Goal: Check status: Check status

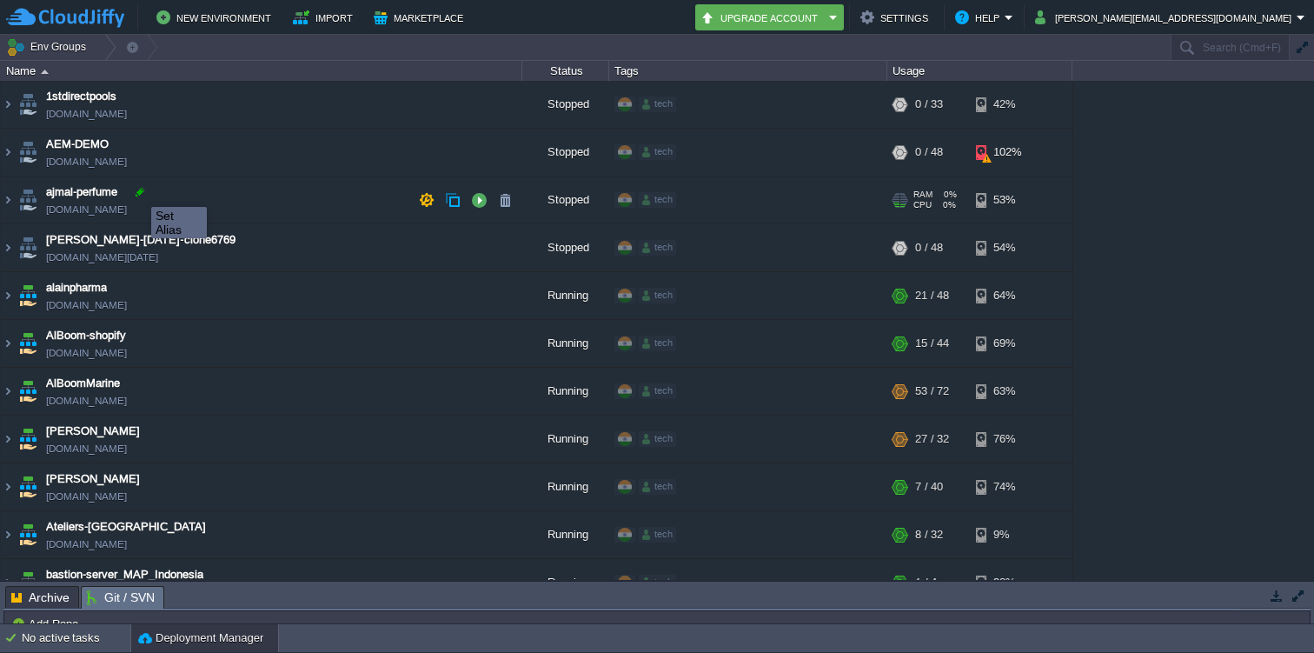
click at [138, 191] on div at bounding box center [140, 192] width 16 height 16
type input "ajmal-perfume"
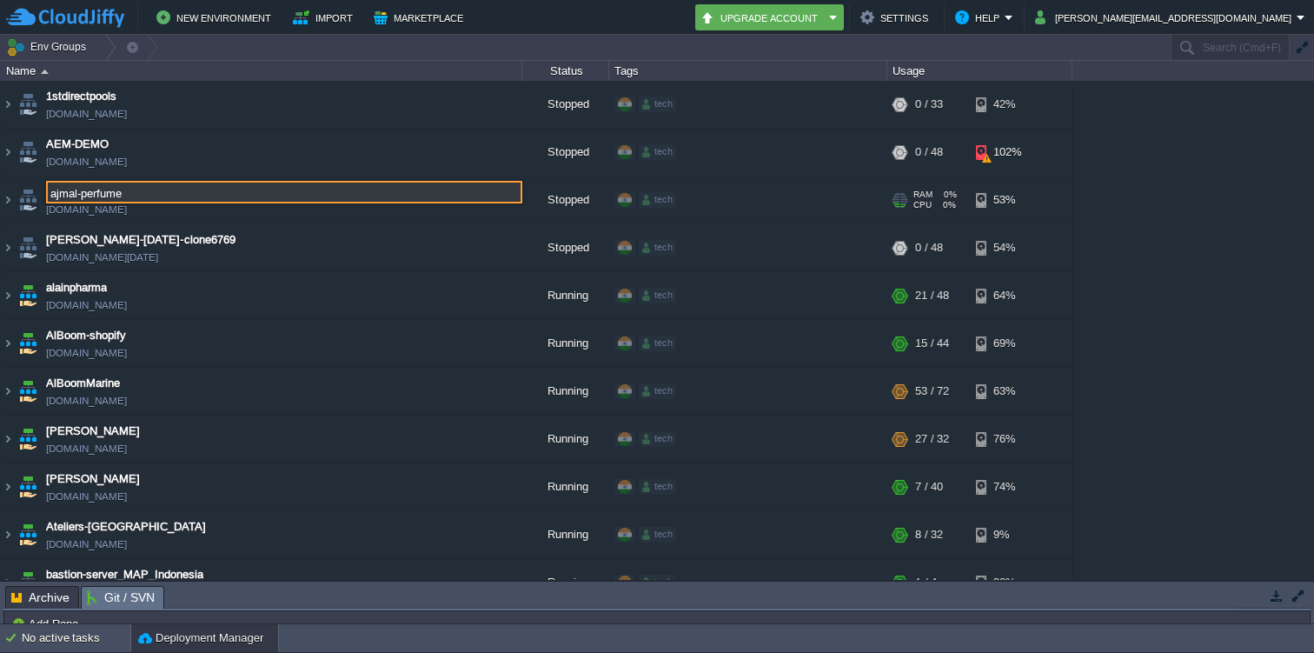
click at [273, 216] on td "ajmal-perfume [DOMAIN_NAME]" at bounding box center [262, 200] width 522 height 48
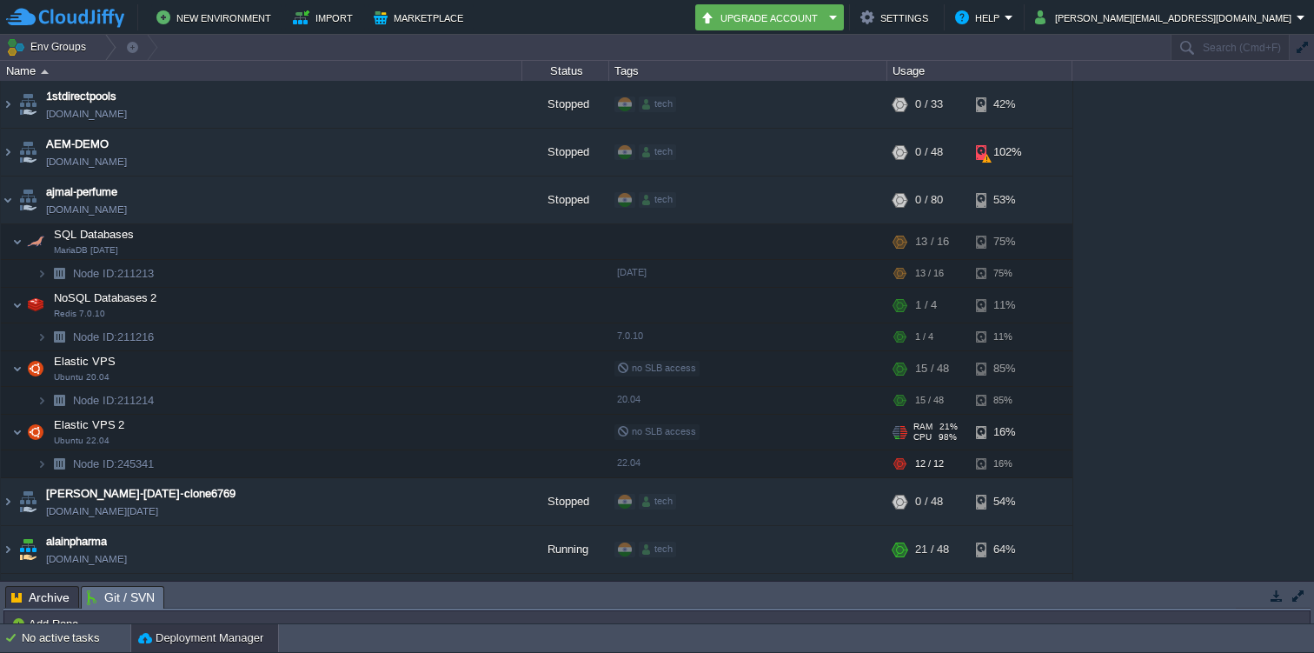
click at [108, 437] on td "Elastic VPS 2 Ubuntu 22.04" at bounding box center [262, 433] width 522 height 36
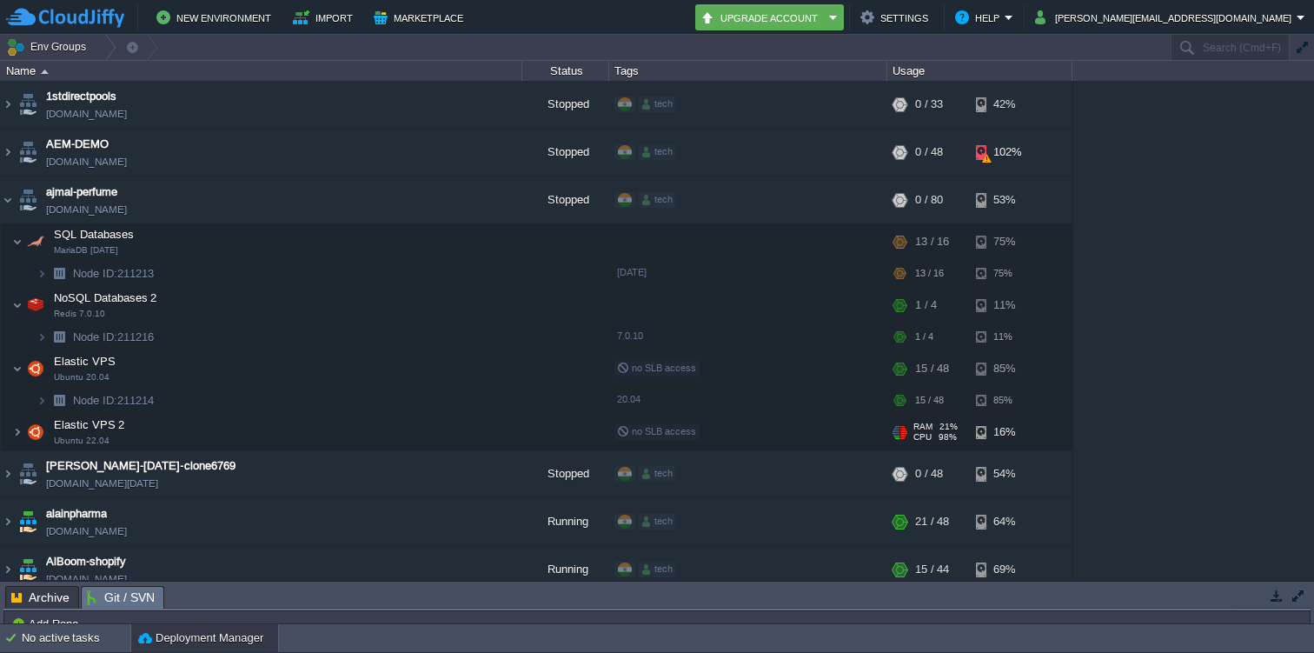
click at [79, 429] on span "Elastic VPS 2" at bounding box center [89, 424] width 75 height 15
click at [9, 428] on img at bounding box center [6, 423] width 11 height 16
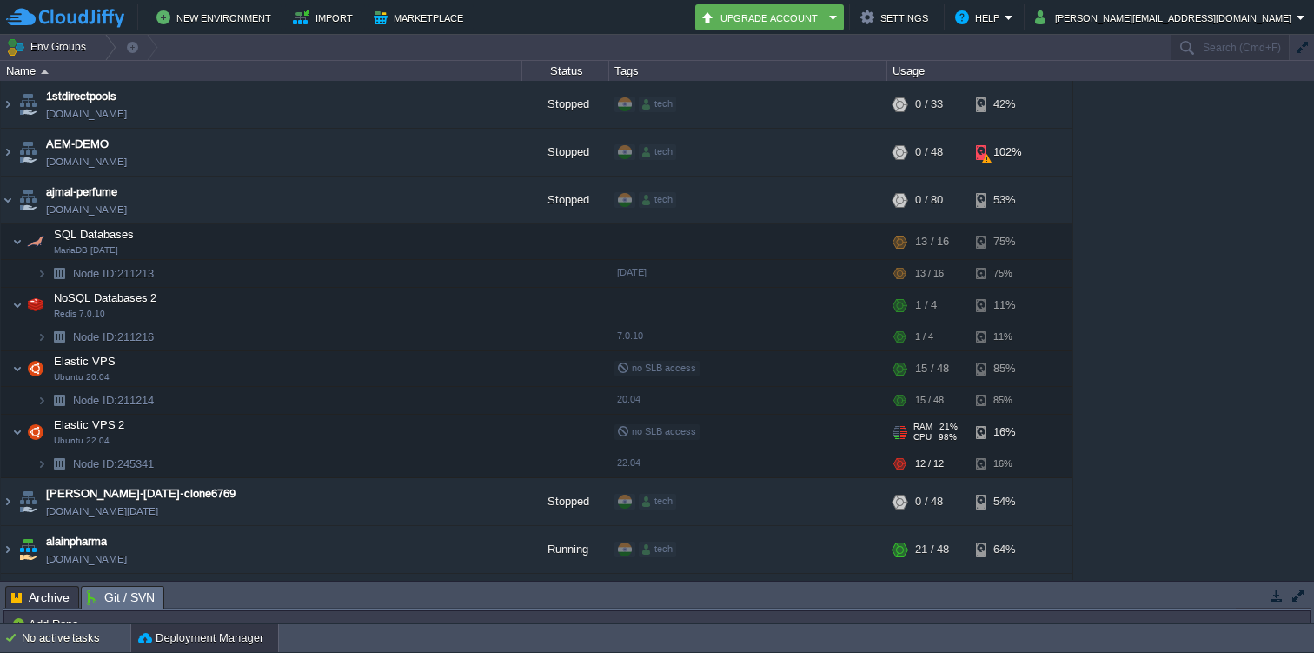
click at [494, 441] on td "Elastic VPS 2 Ubuntu 22.04" at bounding box center [262, 433] width 522 height 36
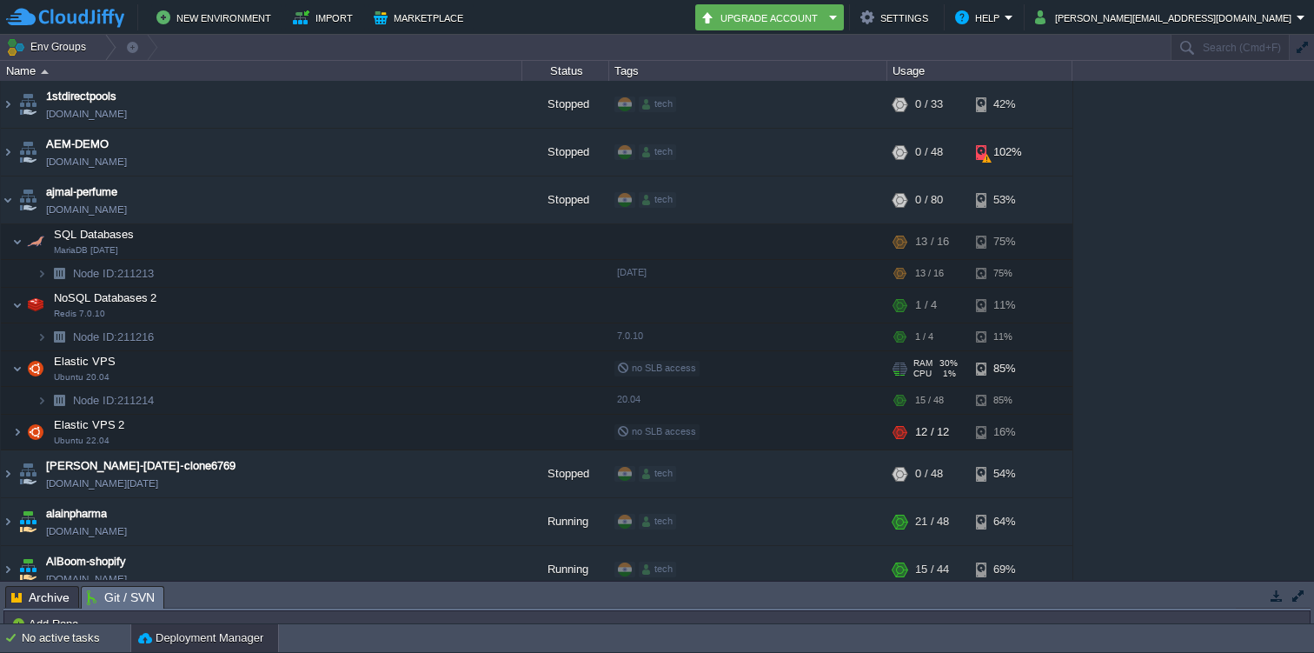
click at [311, 361] on td "Elastic VPS Ubuntu 20.04" at bounding box center [262, 369] width 522 height 36
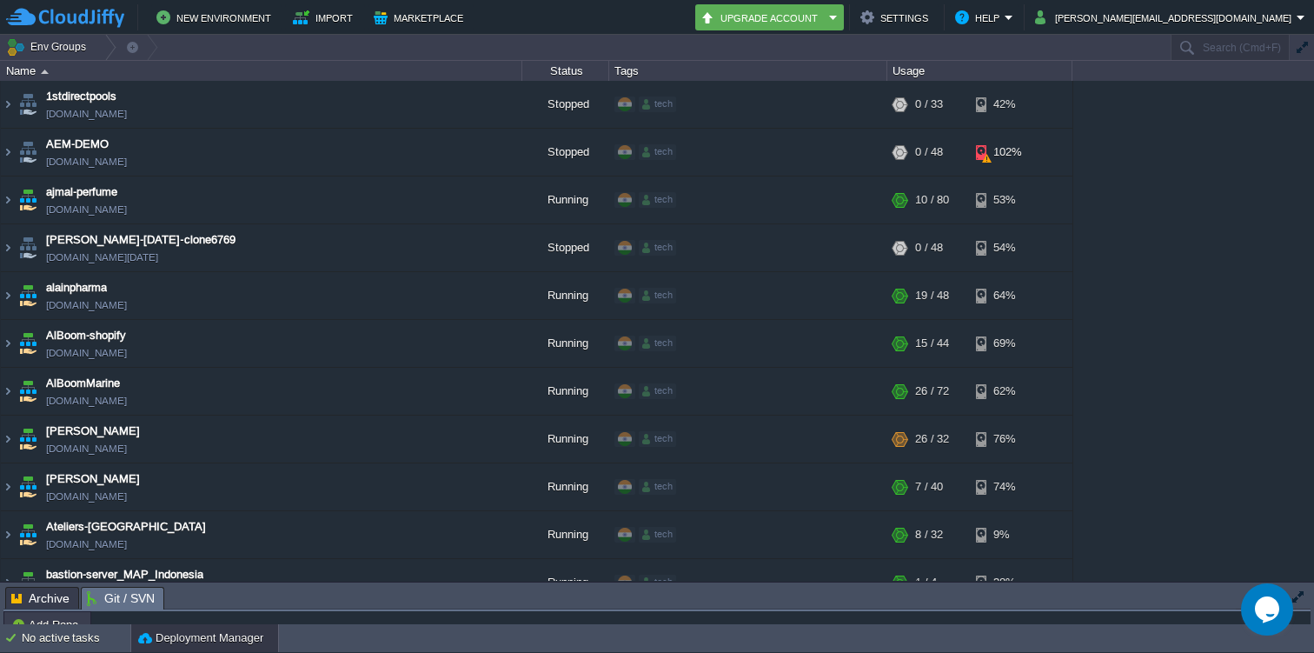
click at [1185, 215] on div "1stdirectpools 1stdirectpools.cloudjiffy.net Stopped tech + Add to Env Group RA…" at bounding box center [657, 331] width 1314 height 500
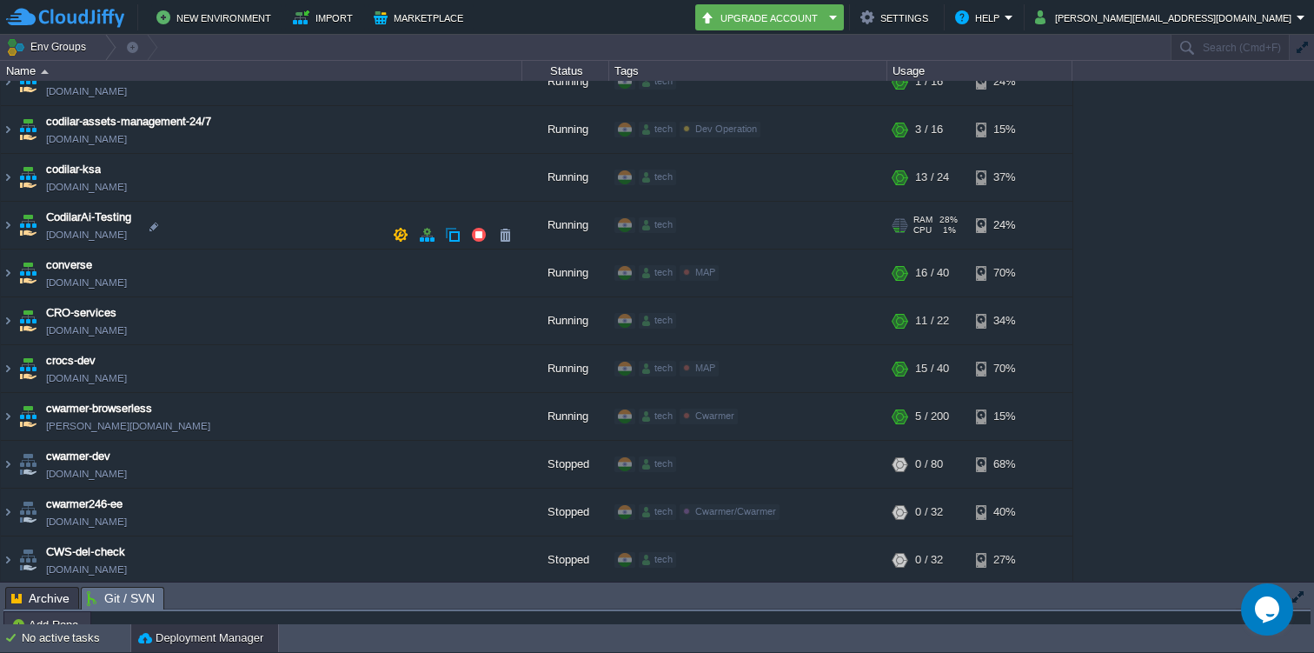
scroll to position [878, 0]
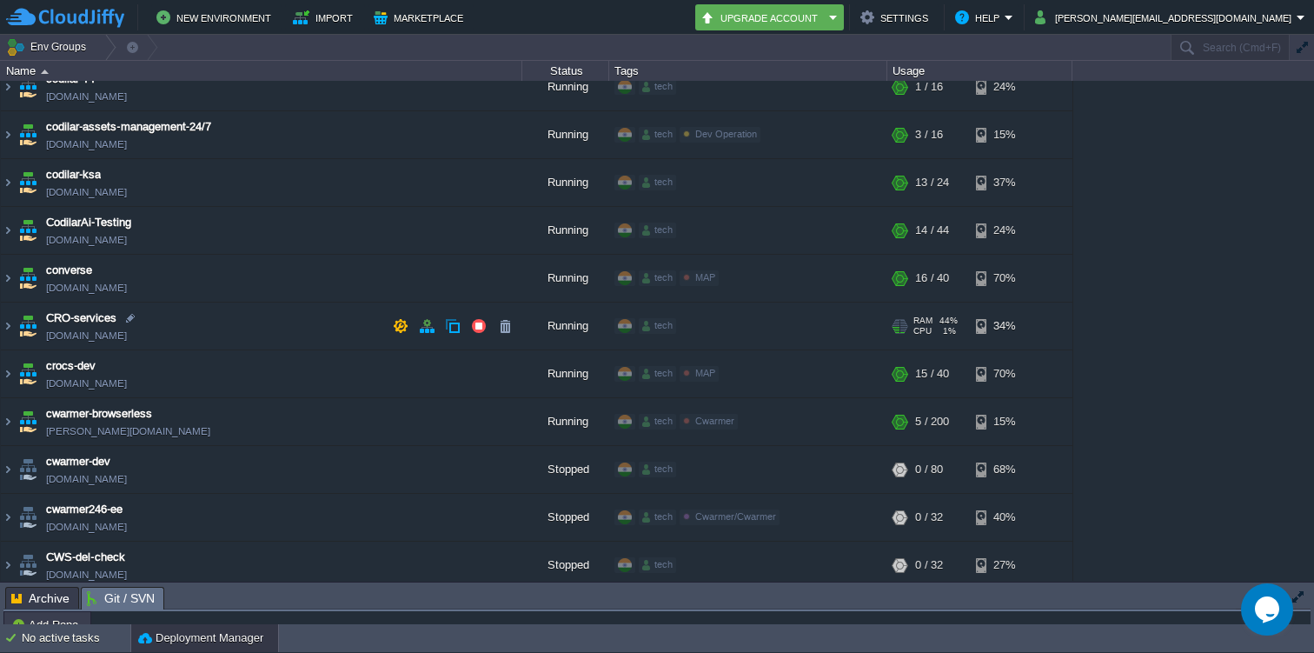
click at [71, 320] on span "CRO-services" at bounding box center [81, 317] width 70 height 17
click at [21, 319] on img at bounding box center [28, 326] width 24 height 47
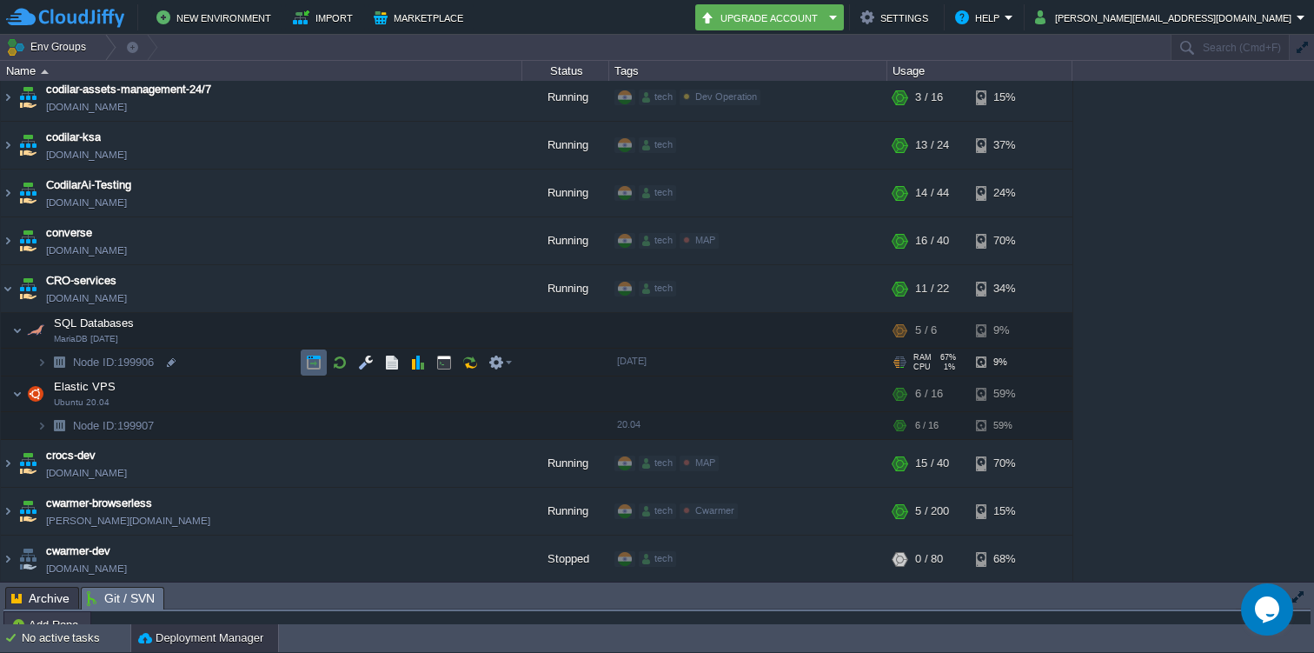
scroll to position [918, 0]
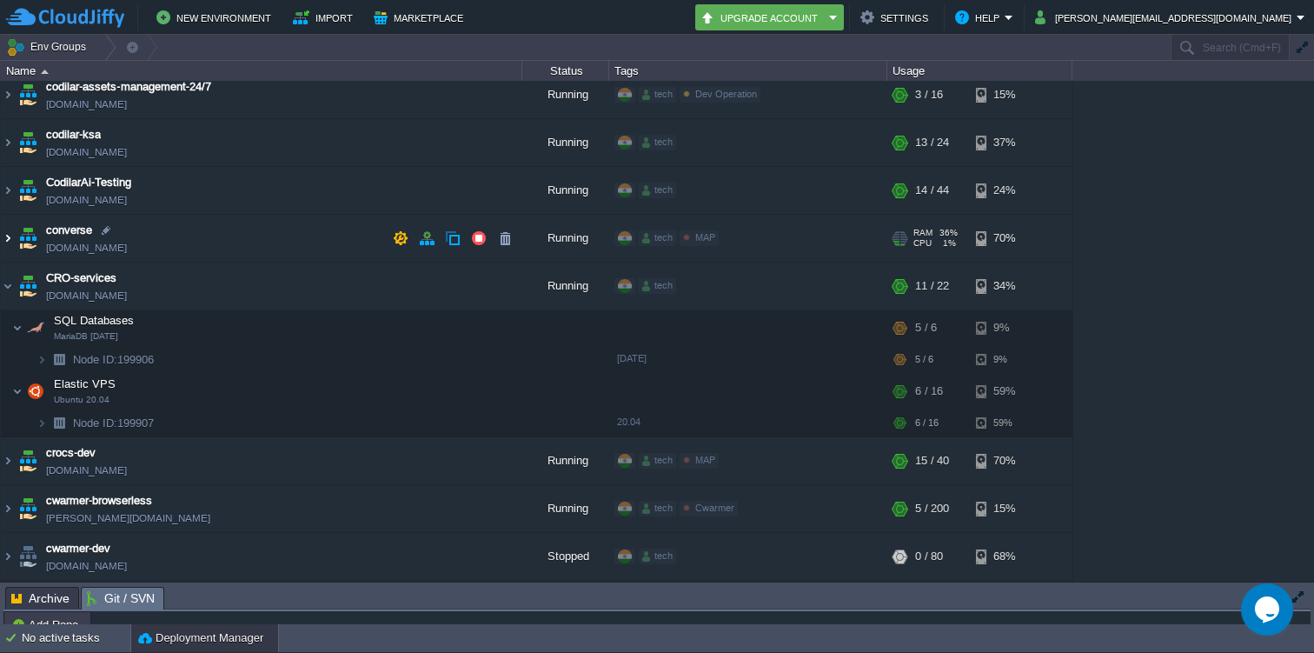
click at [10, 233] on img at bounding box center [8, 238] width 14 height 47
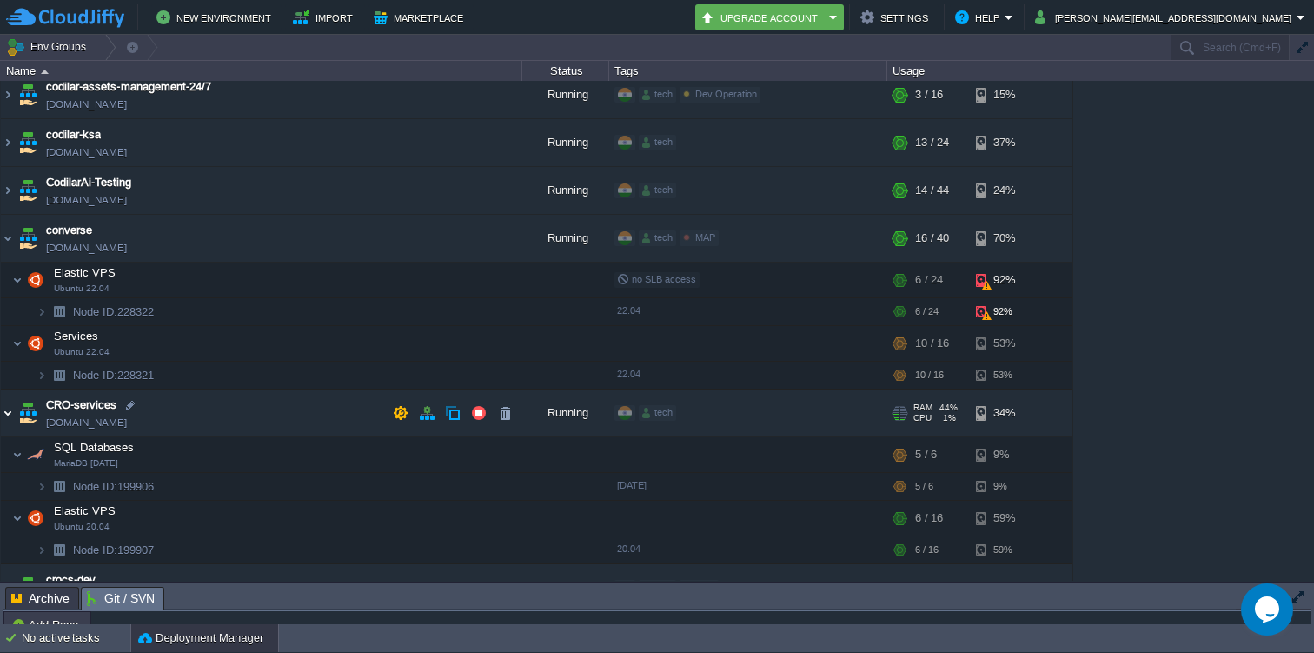
click at [3, 408] on img at bounding box center [8, 412] width 14 height 47
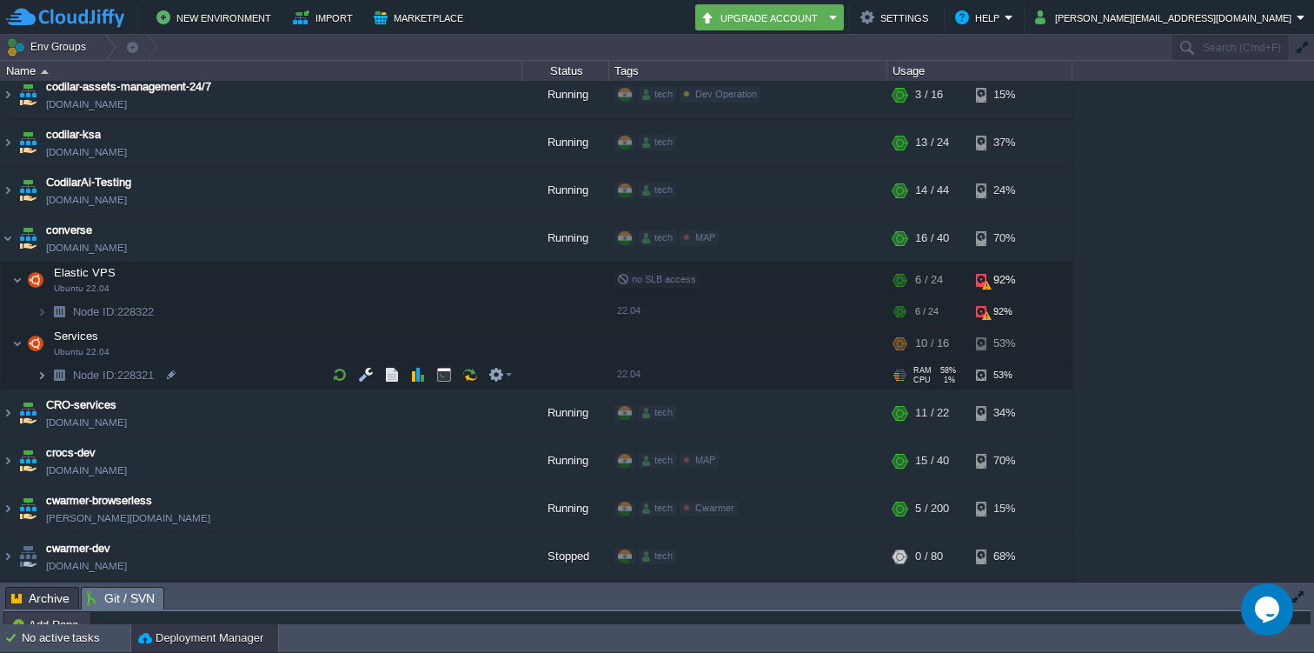
click at [43, 371] on img at bounding box center [42, 375] width 10 height 27
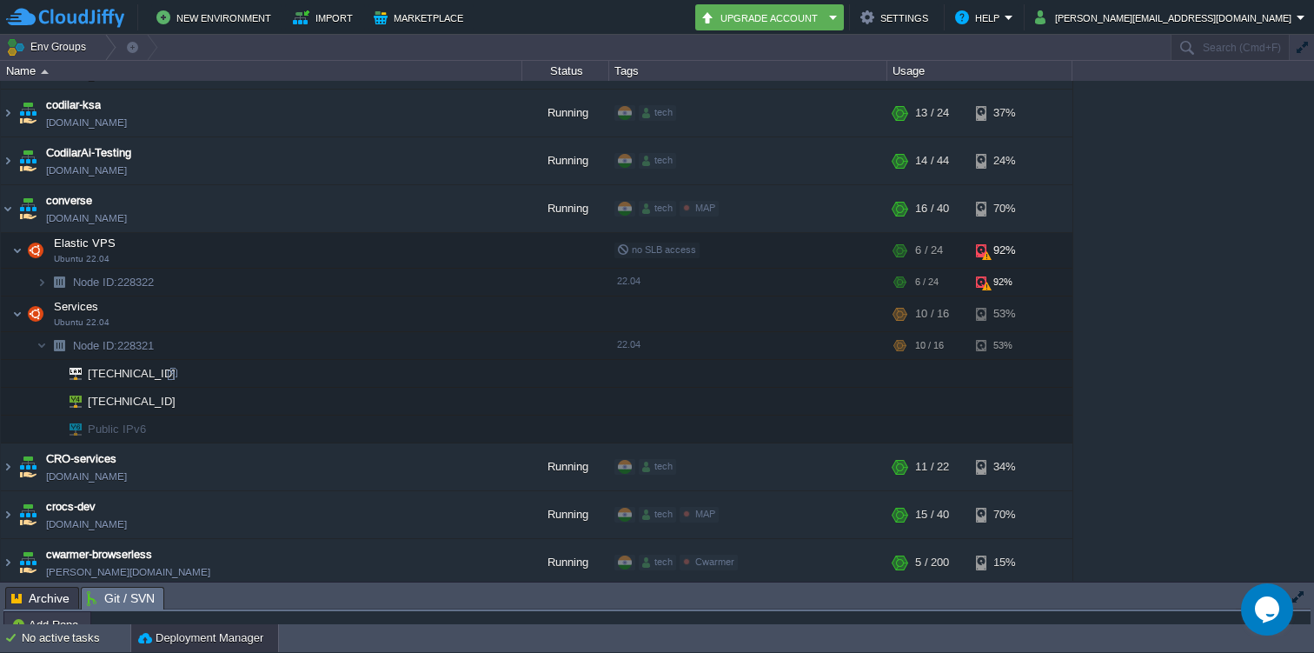
scroll to position [950, 0]
click at [187, 399] on div at bounding box center [184, 399] width 16 height 16
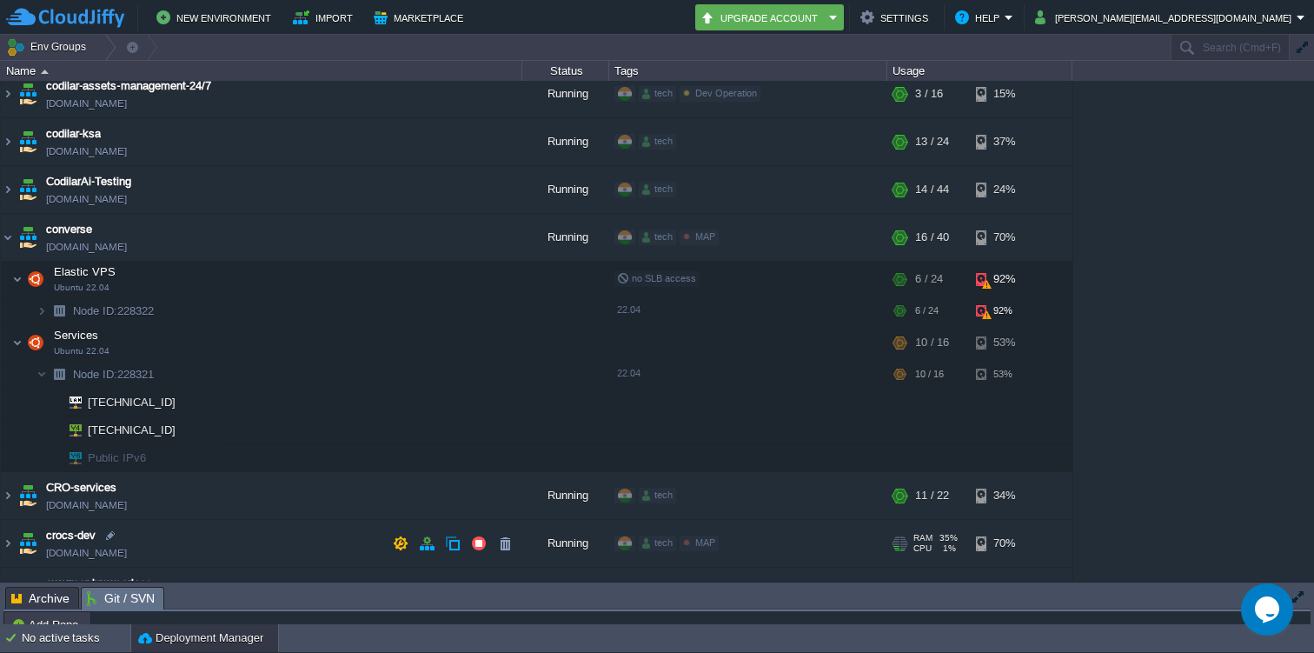
scroll to position [878, 0]
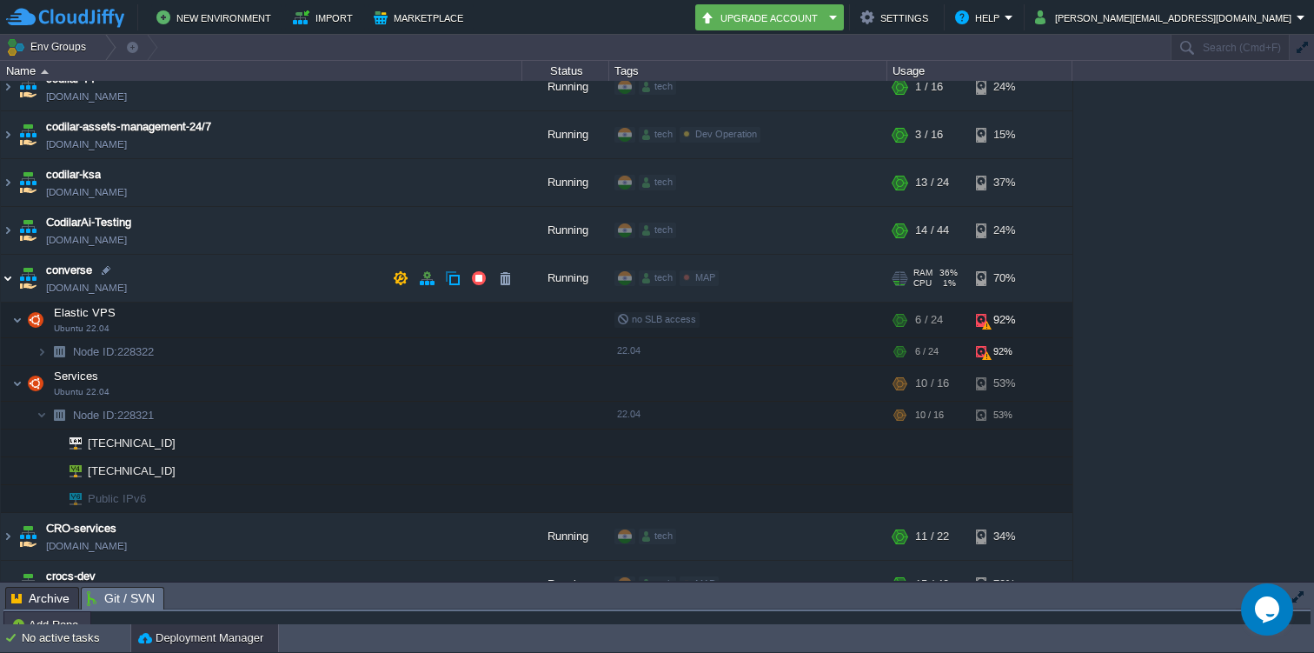
click at [5, 285] on img at bounding box center [8, 278] width 14 height 47
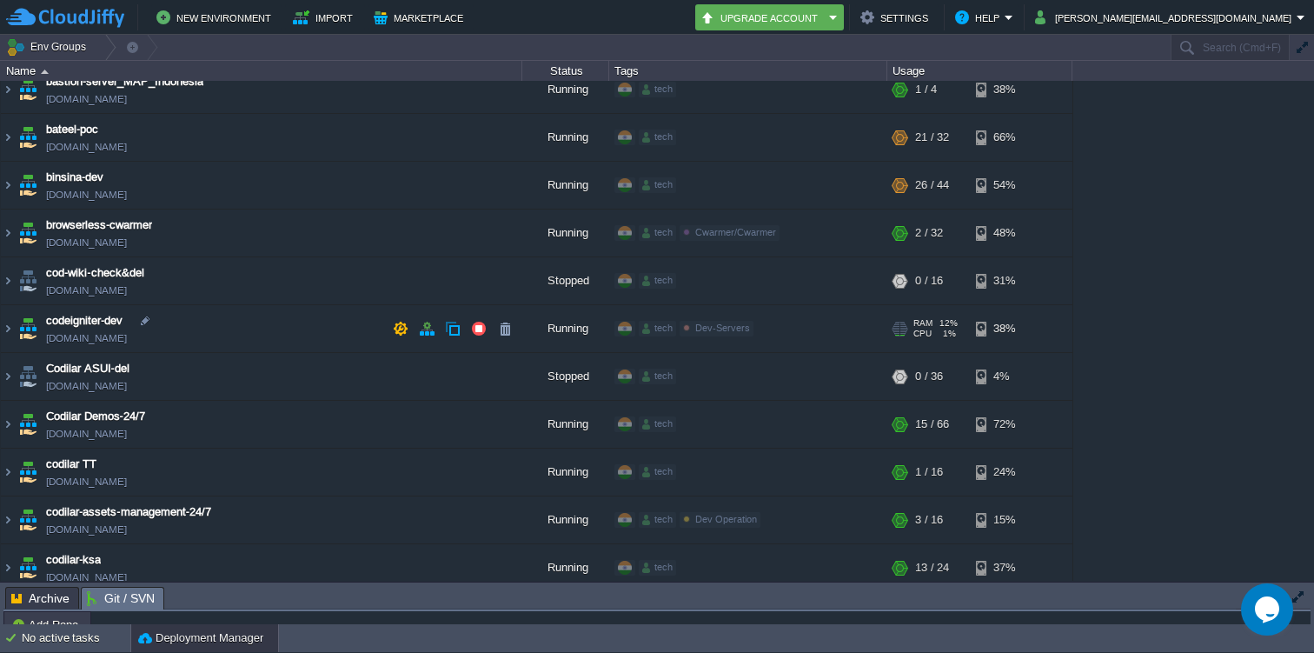
scroll to position [490, 0]
